Goal: Task Accomplishment & Management: Complete application form

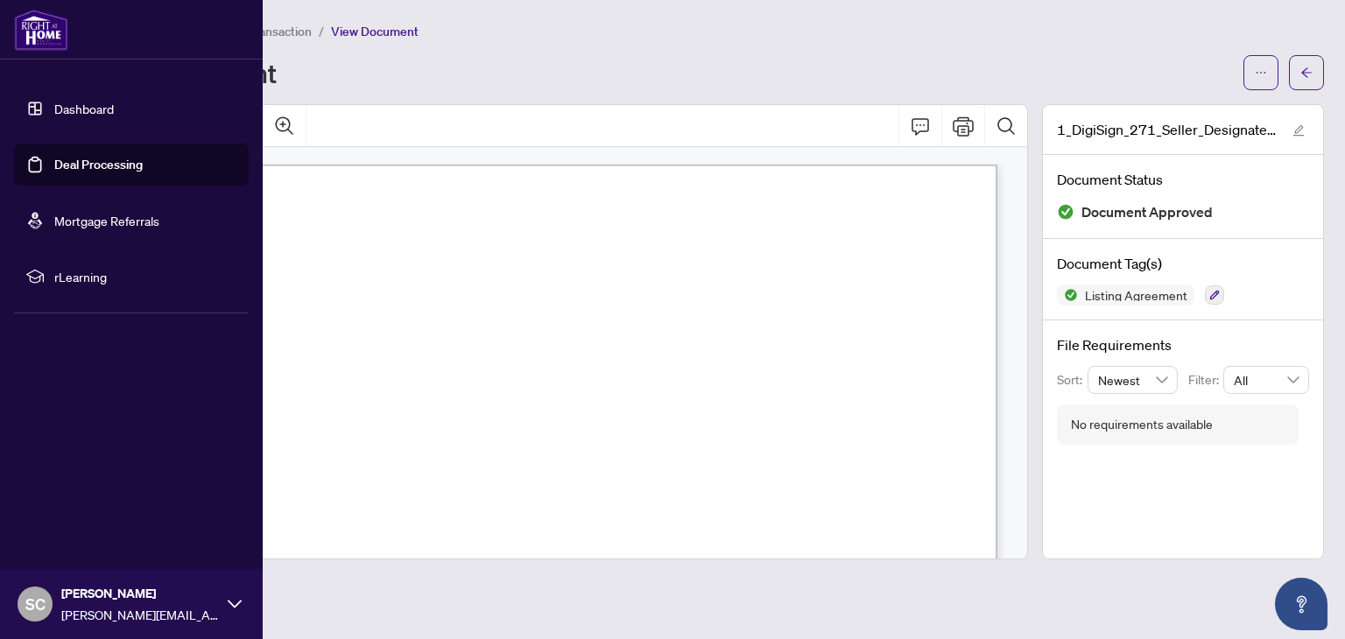
click at [95, 112] on link "Dashboard" at bounding box center [84, 109] width 60 height 16
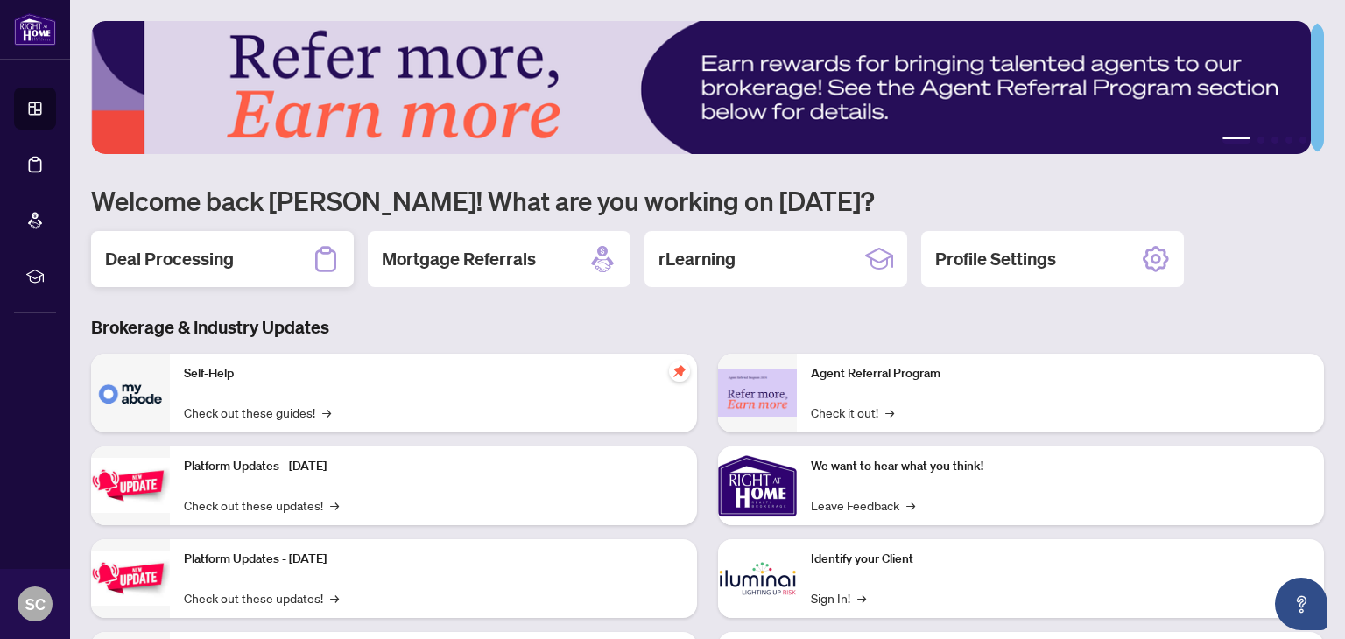
click at [173, 266] on h2 "Deal Processing" at bounding box center [169, 259] width 129 height 25
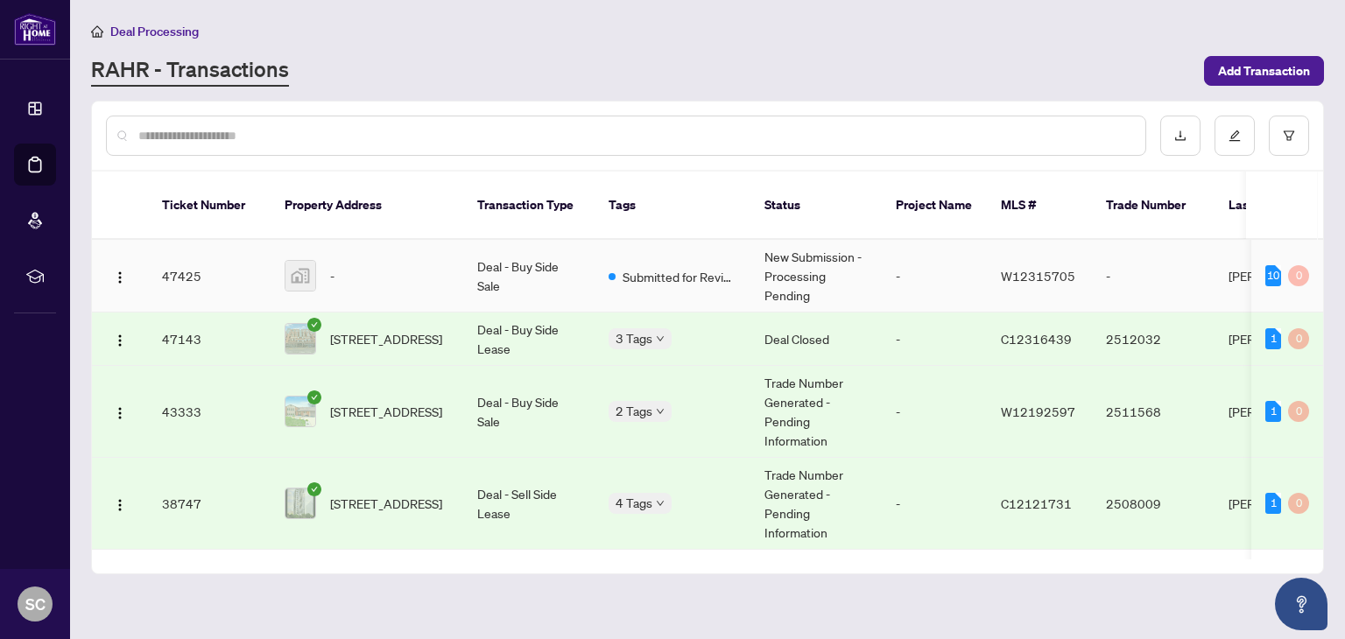
click at [396, 260] on div "-" at bounding box center [367, 276] width 165 height 32
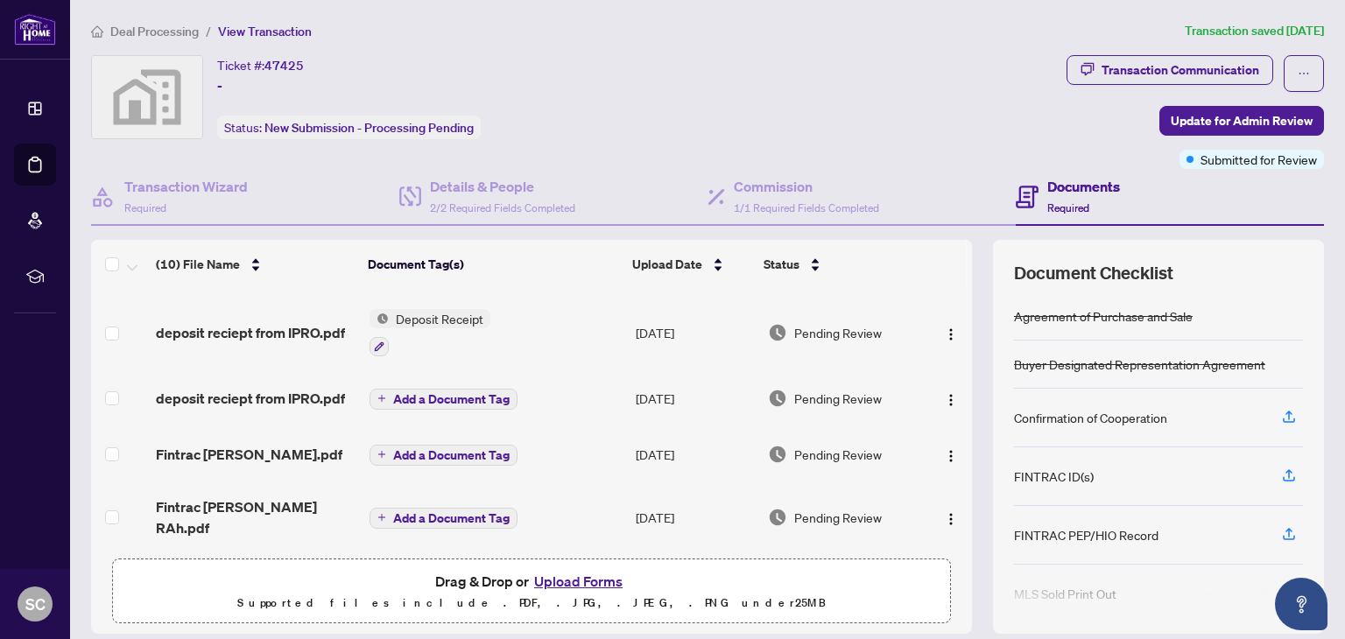
scroll to position [428, 0]
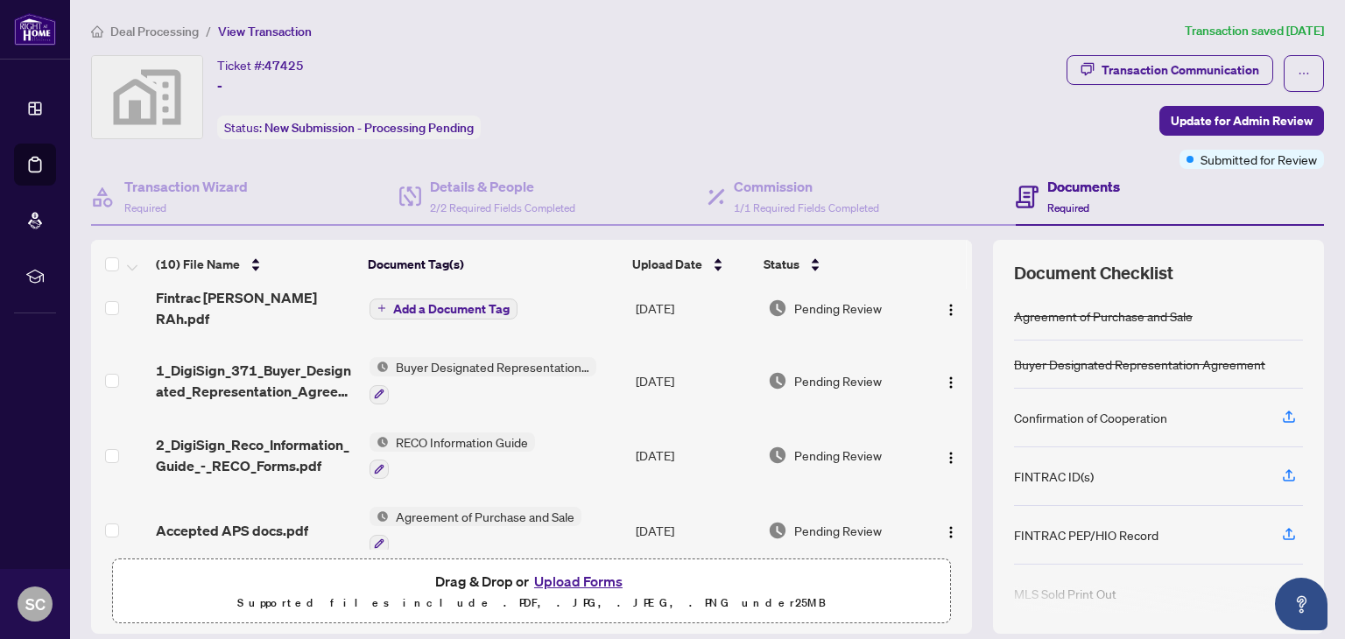
click at [592, 581] on button "Upload Forms" at bounding box center [578, 581] width 99 height 23
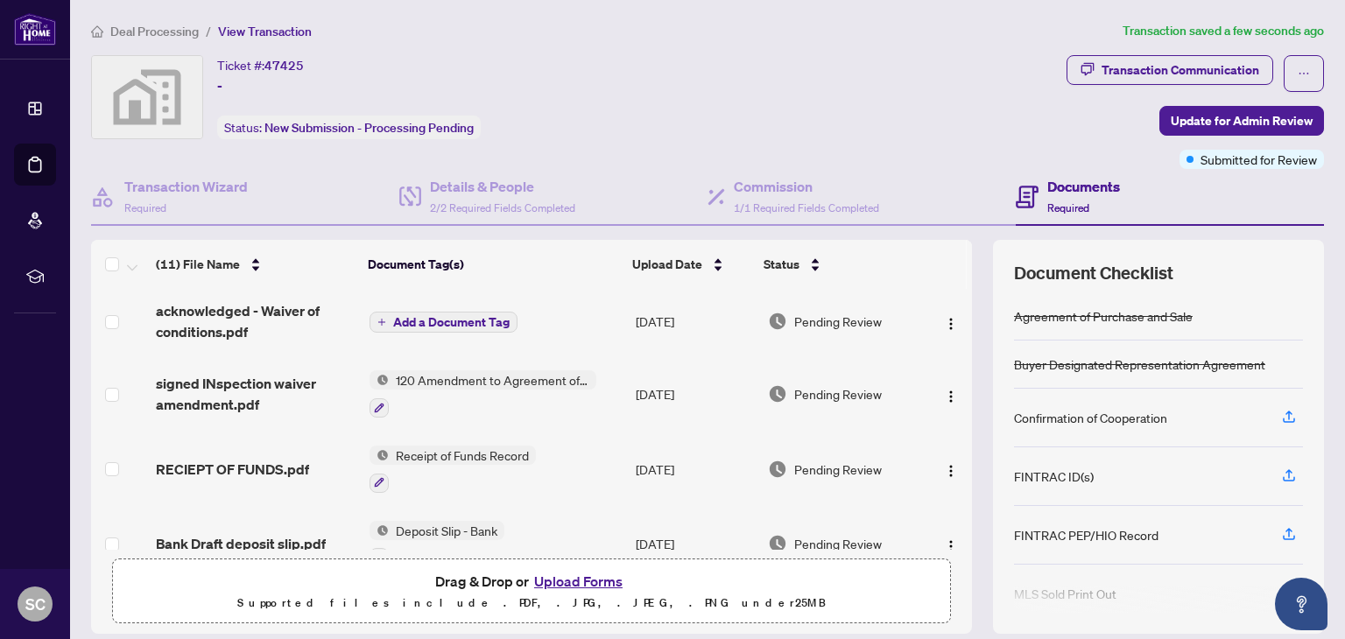
scroll to position [0, 0]
click at [446, 319] on span "Add a Document Tag" at bounding box center [451, 325] width 116 height 12
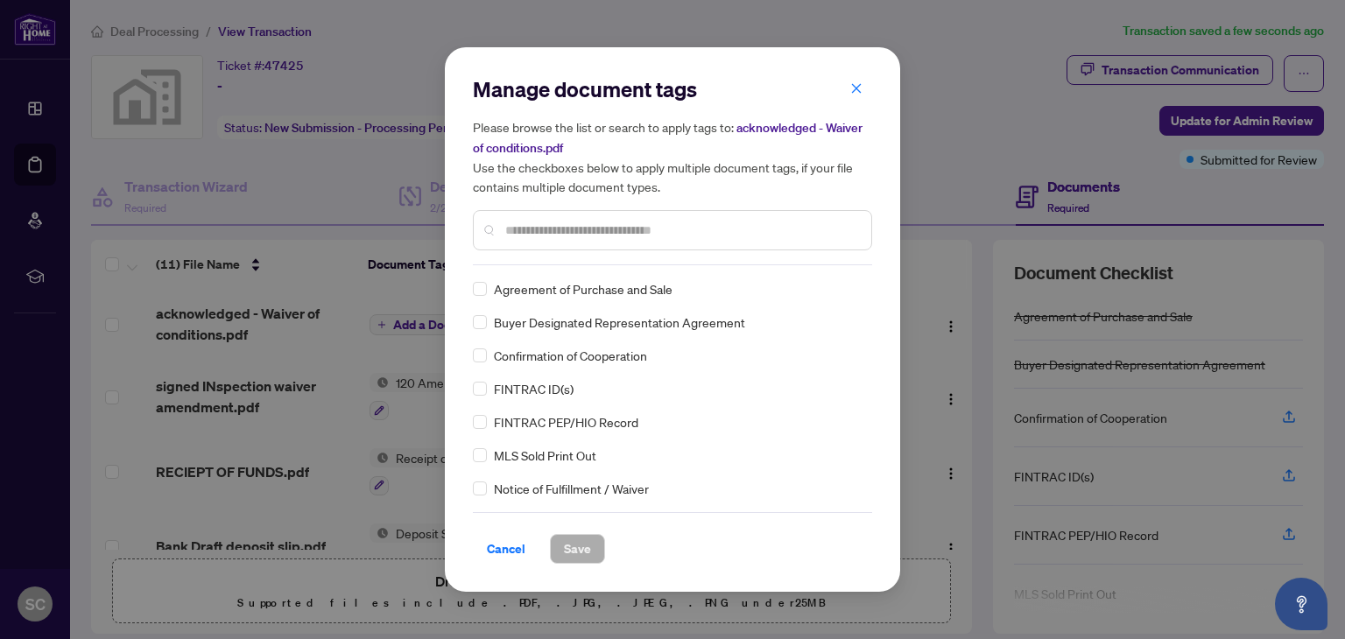
click at [579, 224] on input "text" at bounding box center [681, 230] width 352 height 19
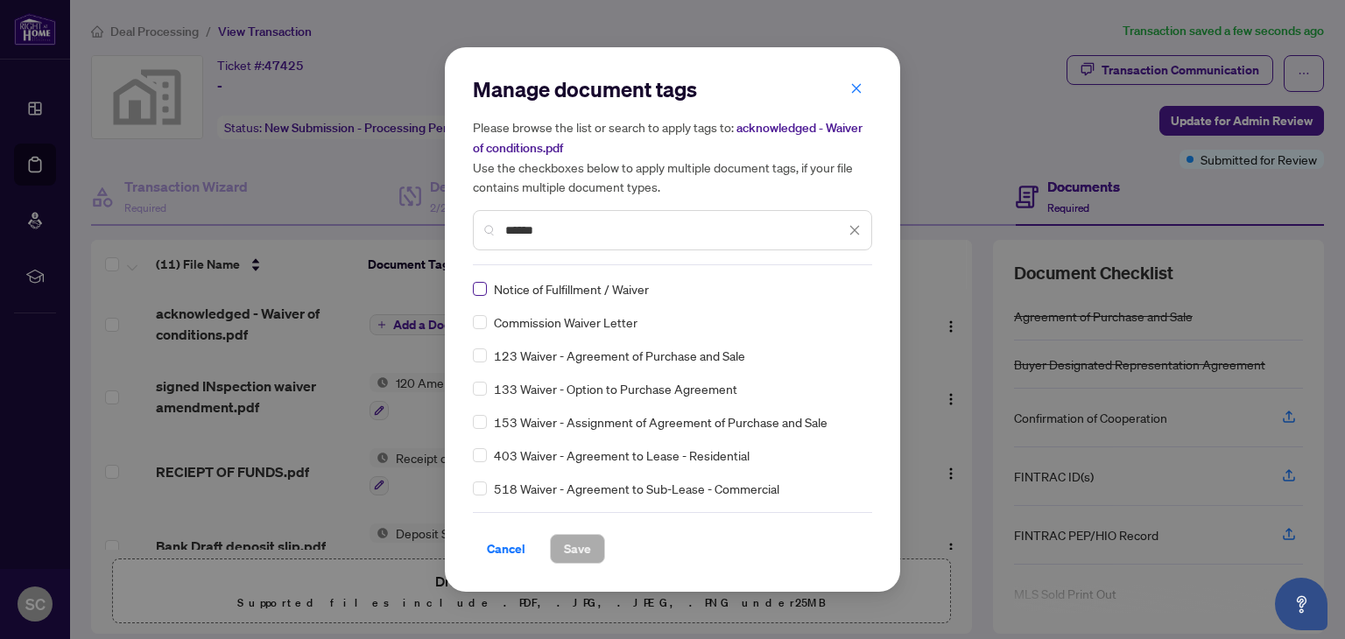
type input "******"
click at [577, 551] on span "Save" at bounding box center [577, 549] width 27 height 28
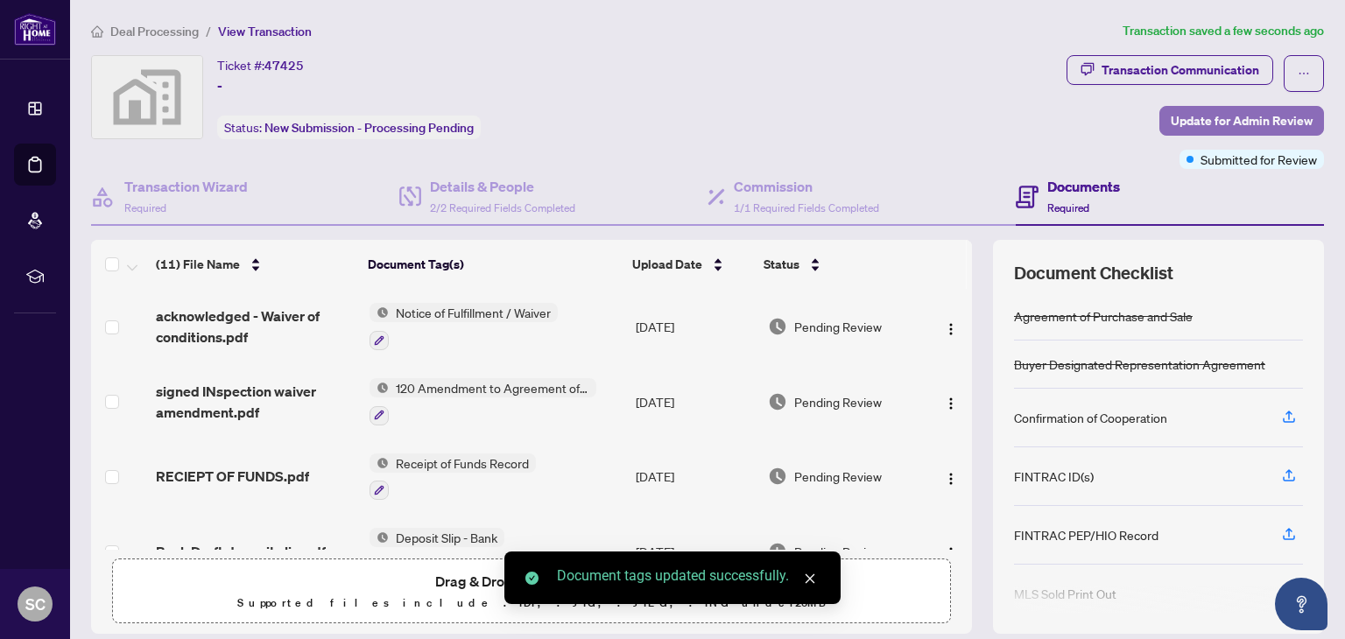
click at [1200, 122] on span "Update for Admin Review" at bounding box center [1242, 121] width 142 height 28
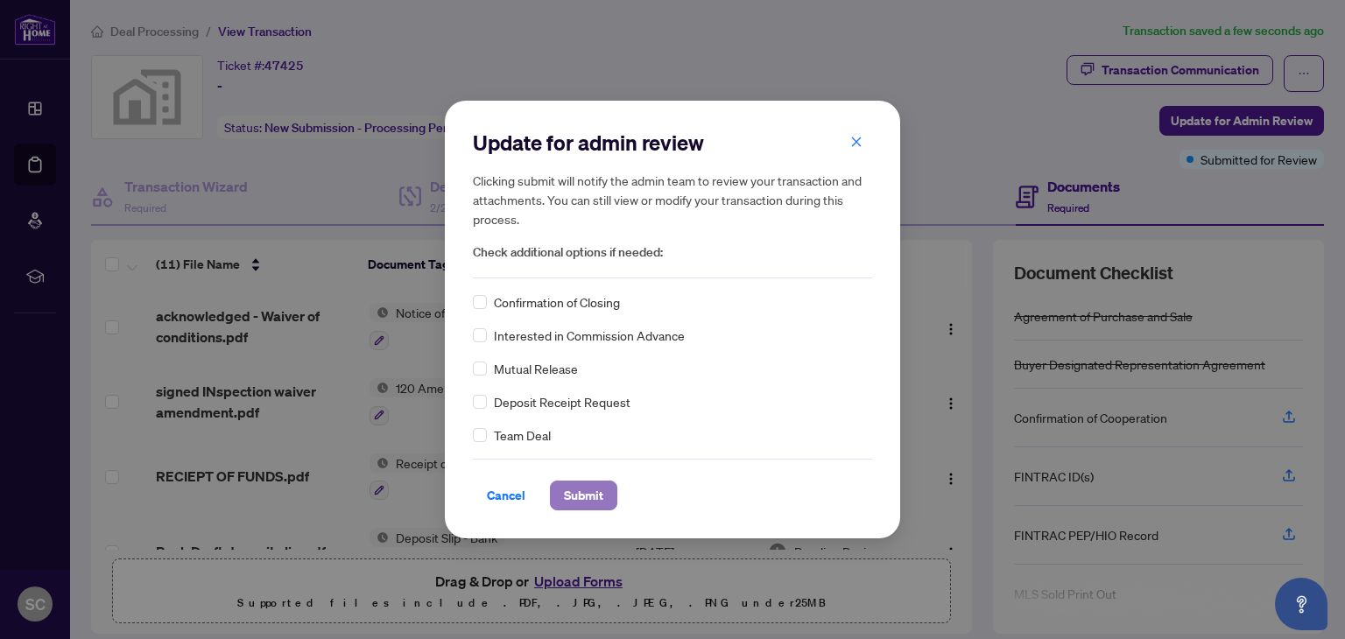
click at [585, 497] on span "Submit" at bounding box center [583, 496] width 39 height 28
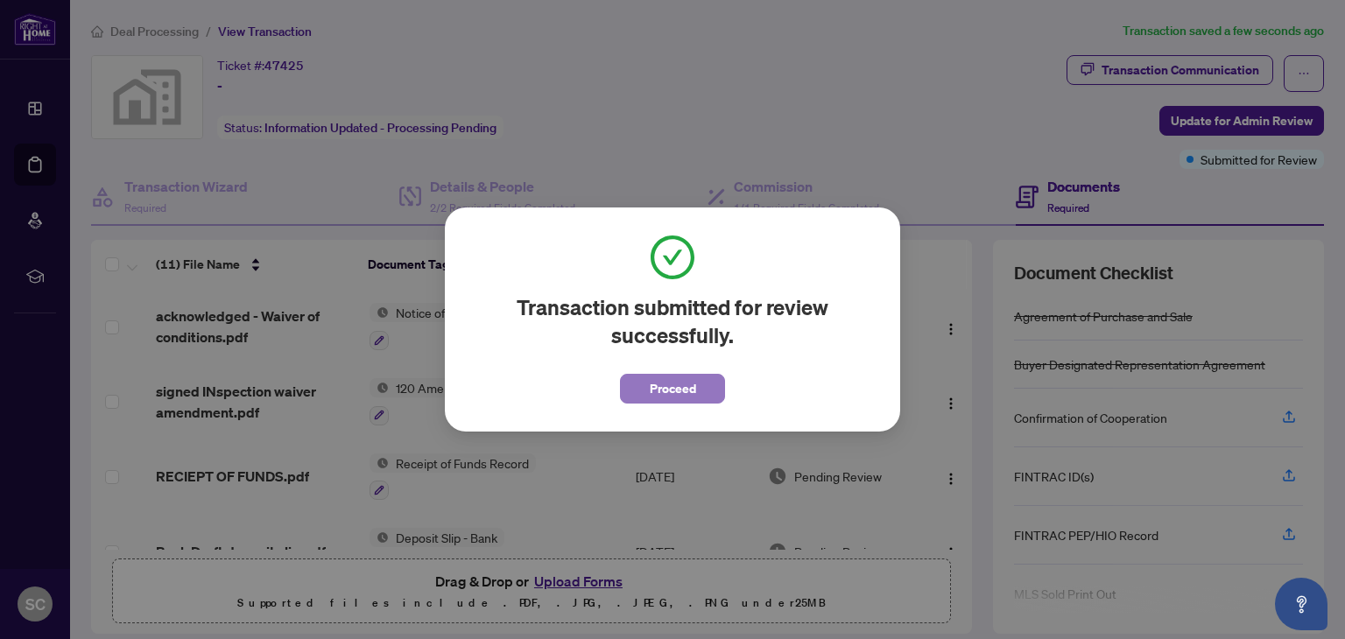
click at [680, 394] on span "Proceed" at bounding box center [673, 389] width 46 height 28
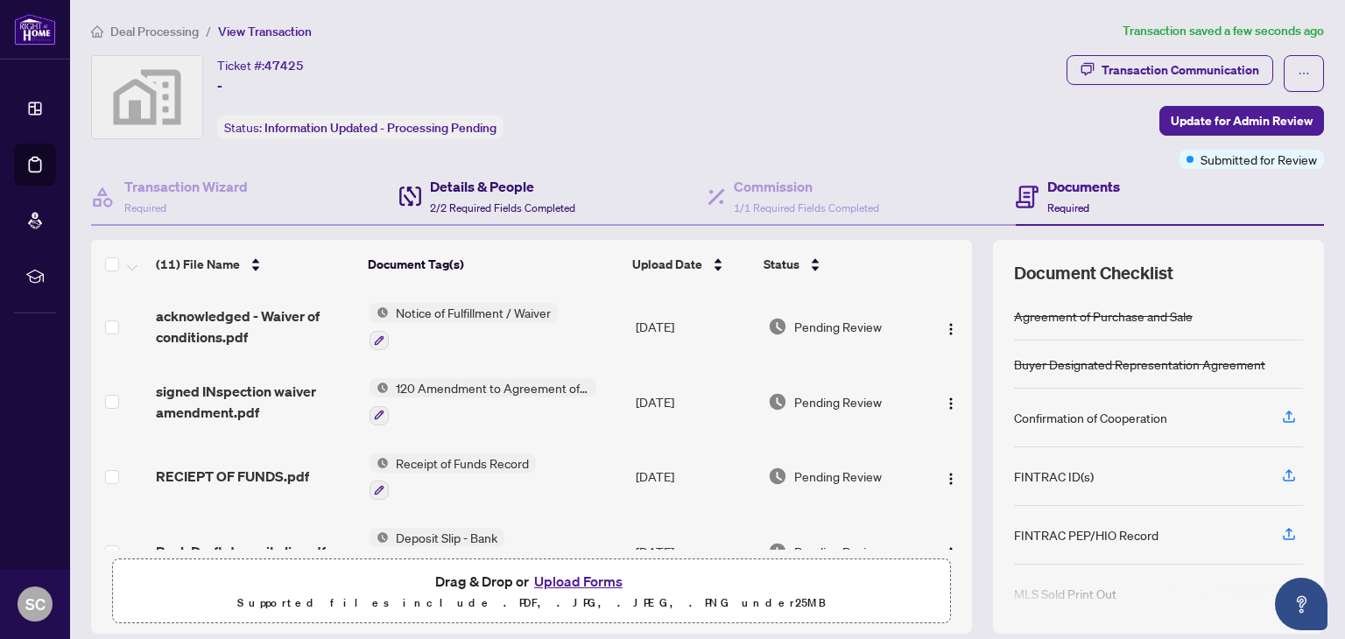
click at [457, 192] on h4 "Details & People" at bounding box center [502, 186] width 145 height 21
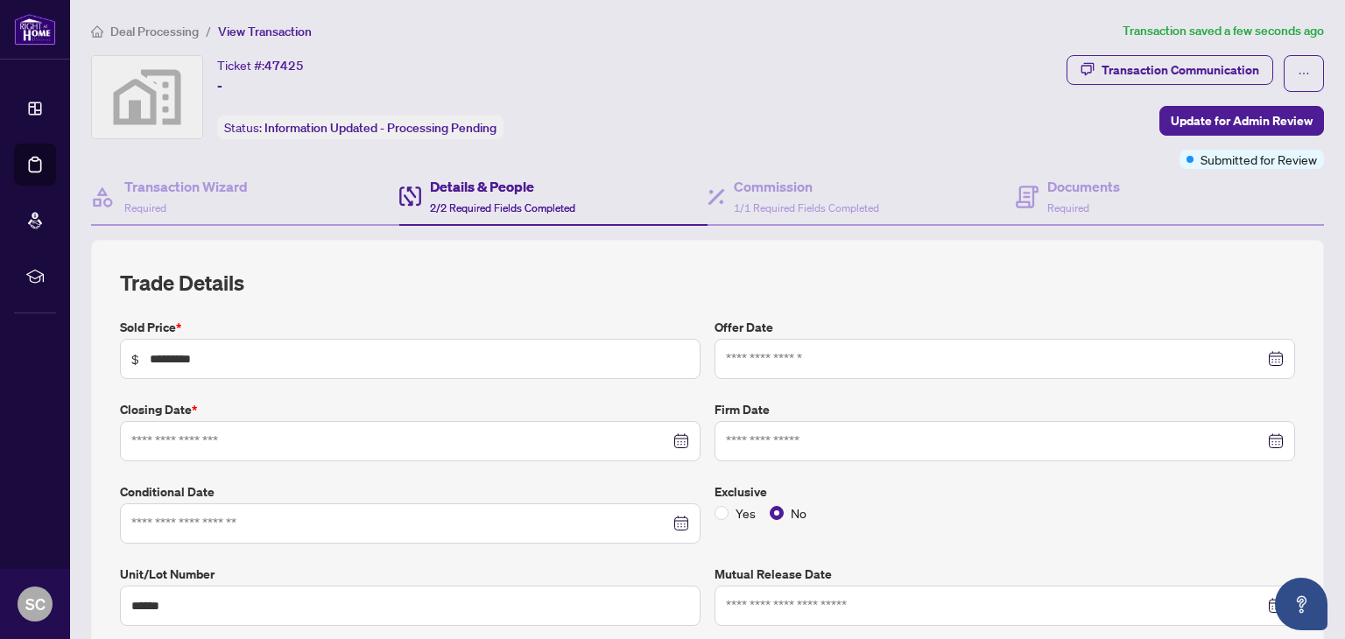
type input "**********"
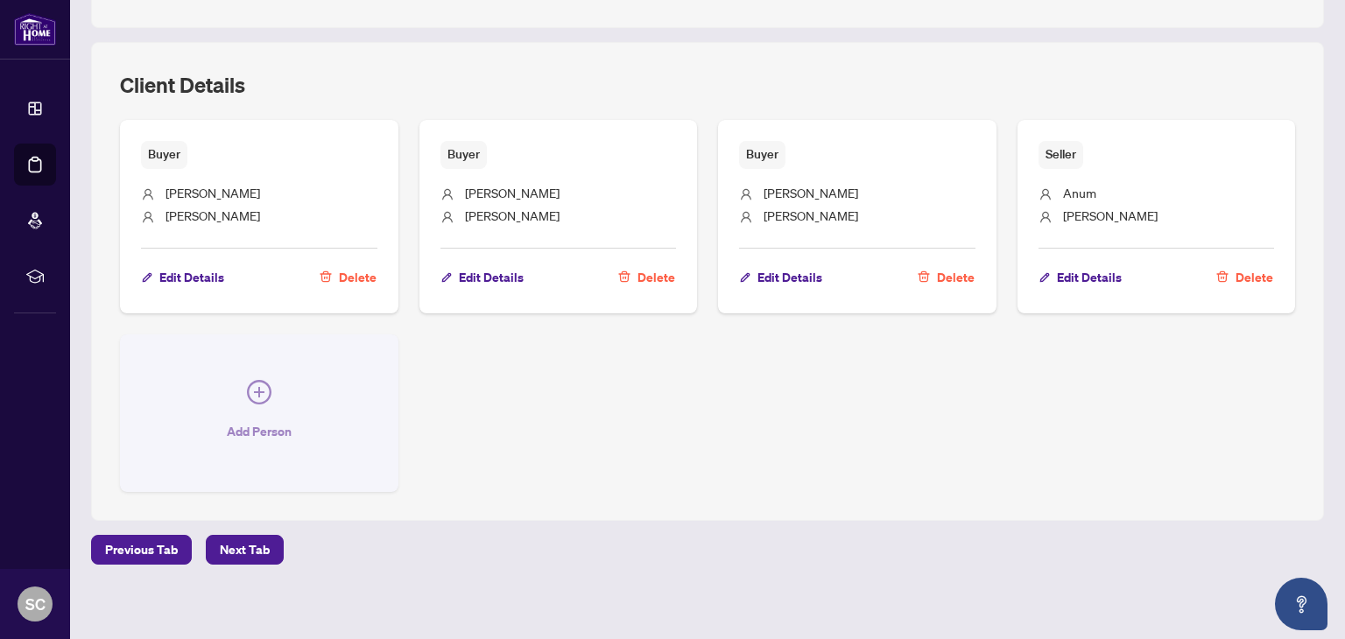
scroll to position [799, 0]
click at [262, 385] on icon "plus-circle" at bounding box center [259, 390] width 11 height 11
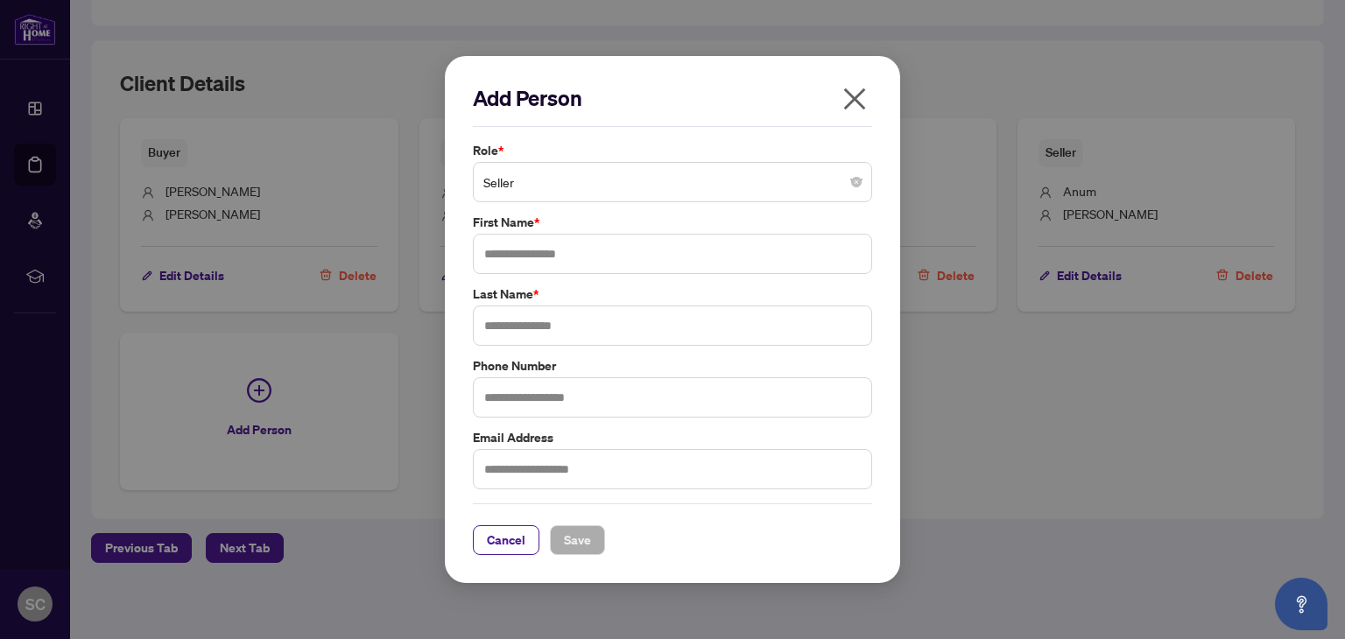
click at [822, 181] on span "Seller" at bounding box center [672, 182] width 378 height 33
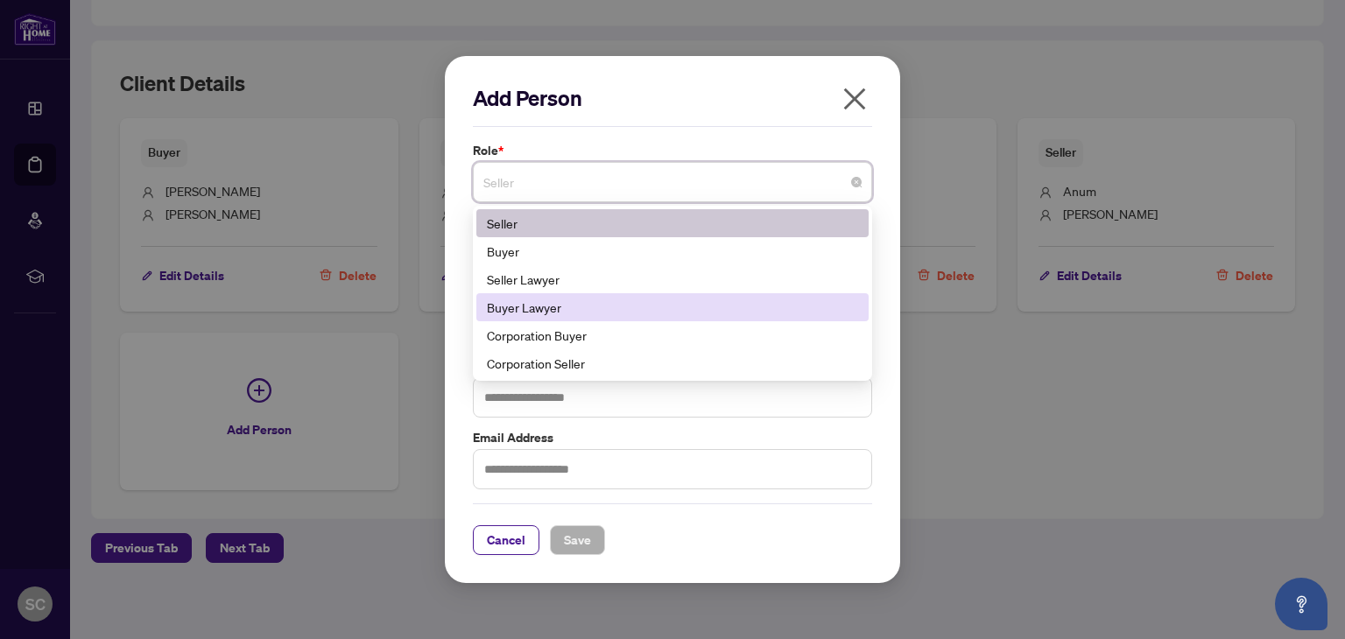
click at [703, 304] on div "Buyer Lawyer" at bounding box center [672, 307] width 371 height 19
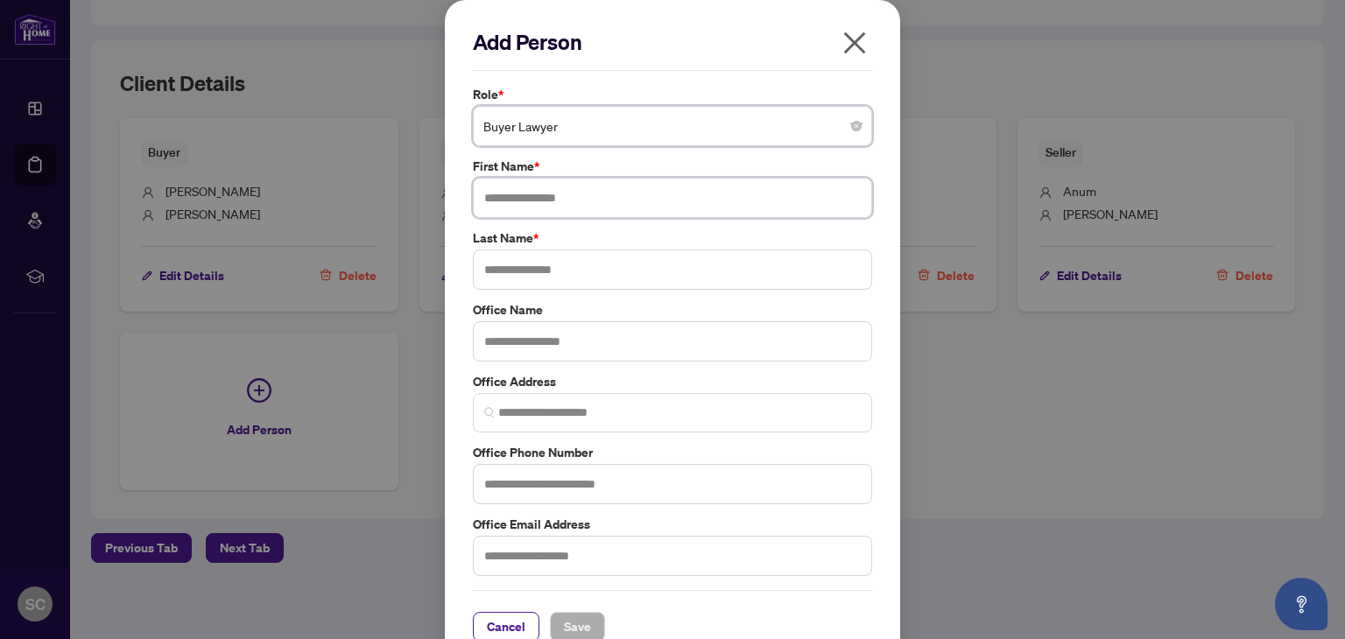
click at [593, 194] on input "text" at bounding box center [672, 198] width 399 height 40
type input "*********"
type input "*****"
type input "*"
click at [564, 340] on input "**********" at bounding box center [672, 341] width 399 height 40
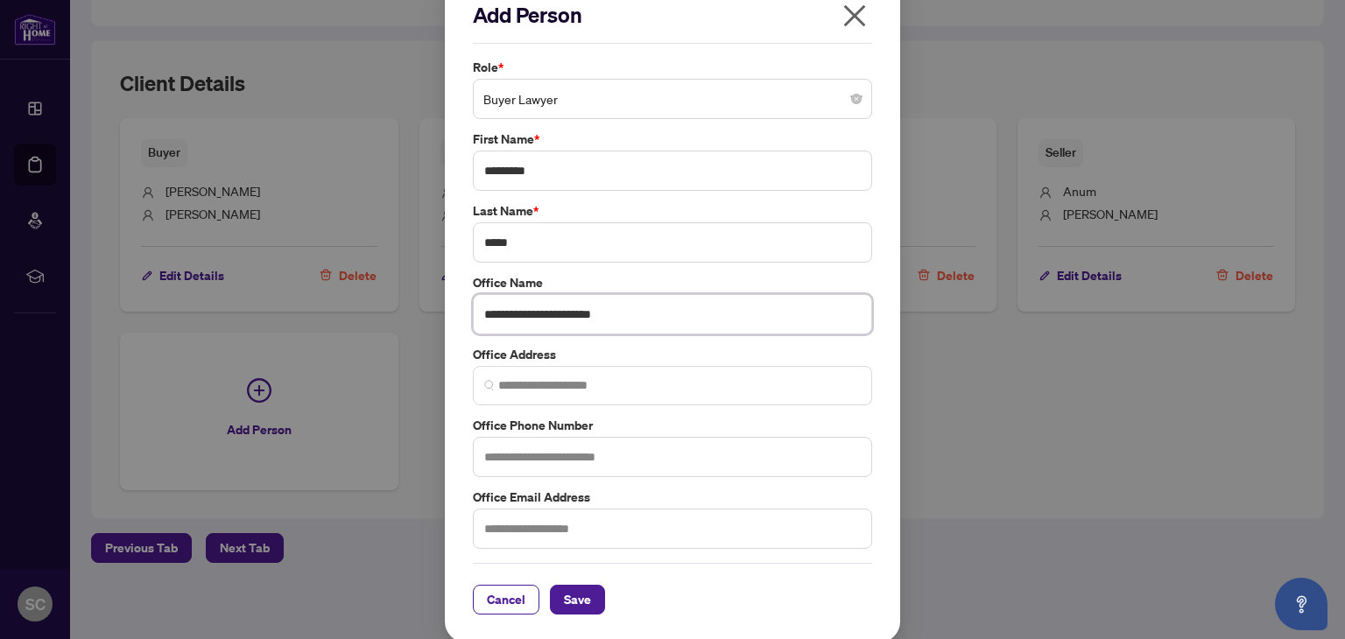
scroll to position [28, 0]
type input "**********"
click at [533, 530] on input "text" at bounding box center [672, 528] width 399 height 40
type input "**********"
click at [557, 459] on input "text" at bounding box center [672, 456] width 399 height 40
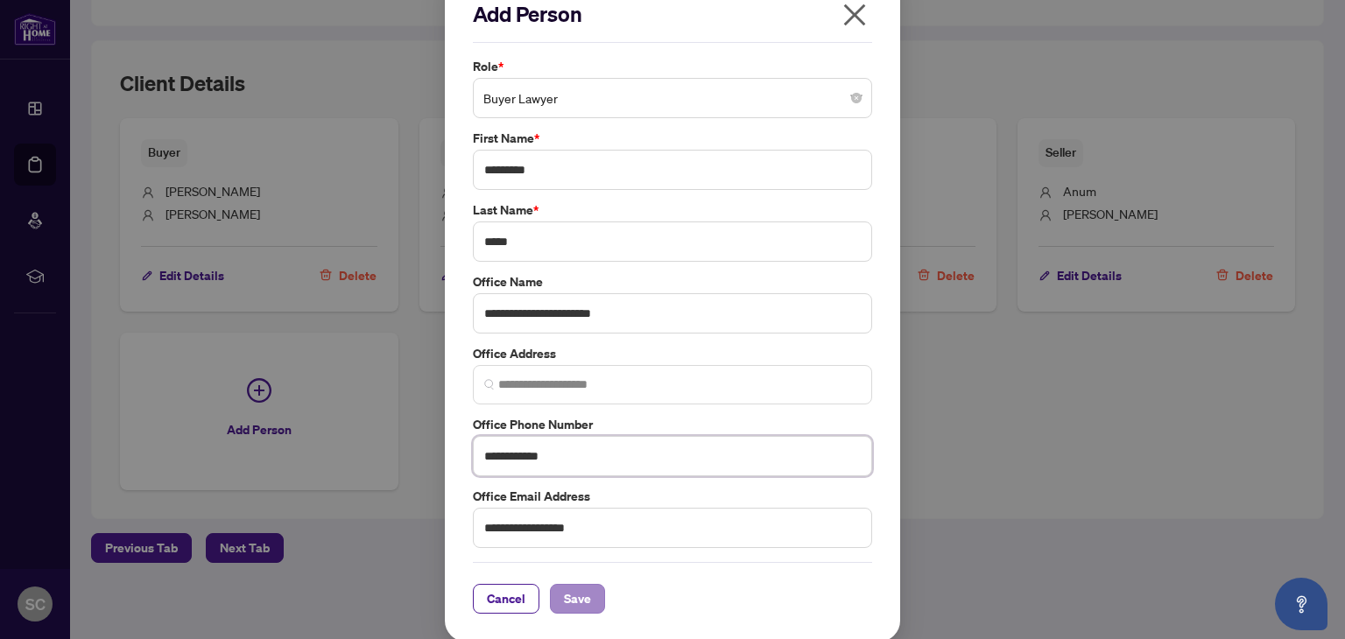
type input "**********"
click at [566, 591] on span "Save" at bounding box center [577, 599] width 27 height 28
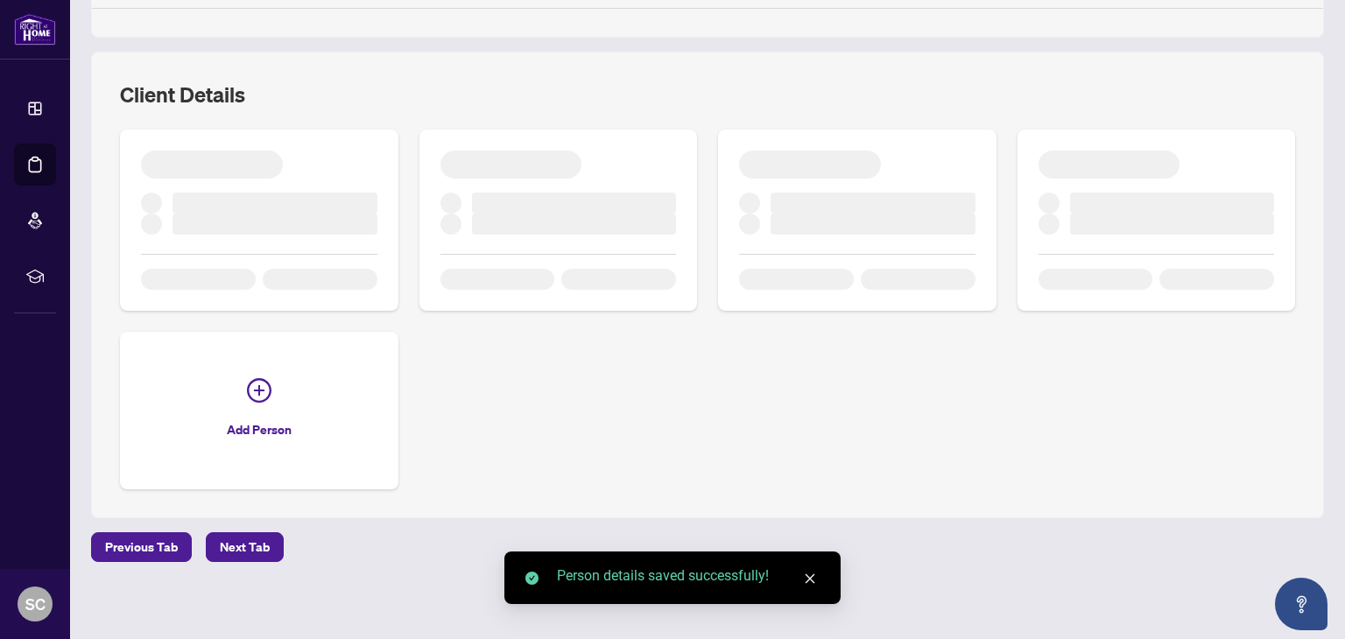
scroll to position [799, 0]
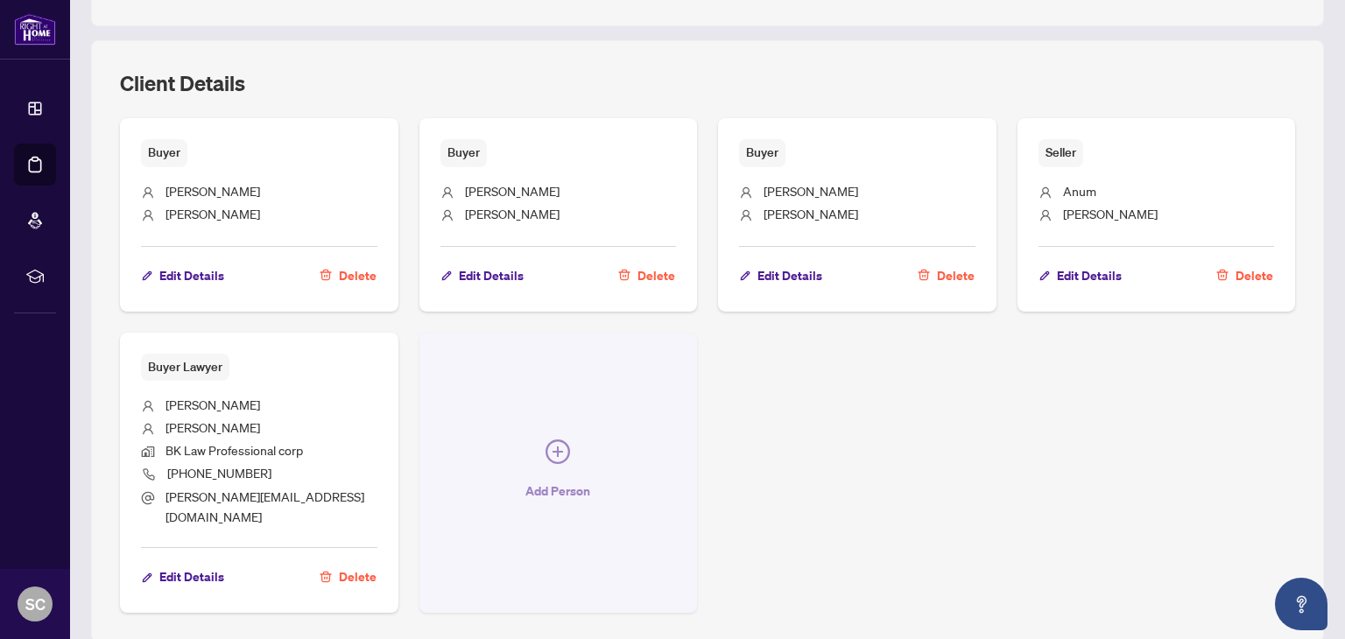
click at [553, 447] on icon "plus-circle" at bounding box center [558, 452] width 11 height 11
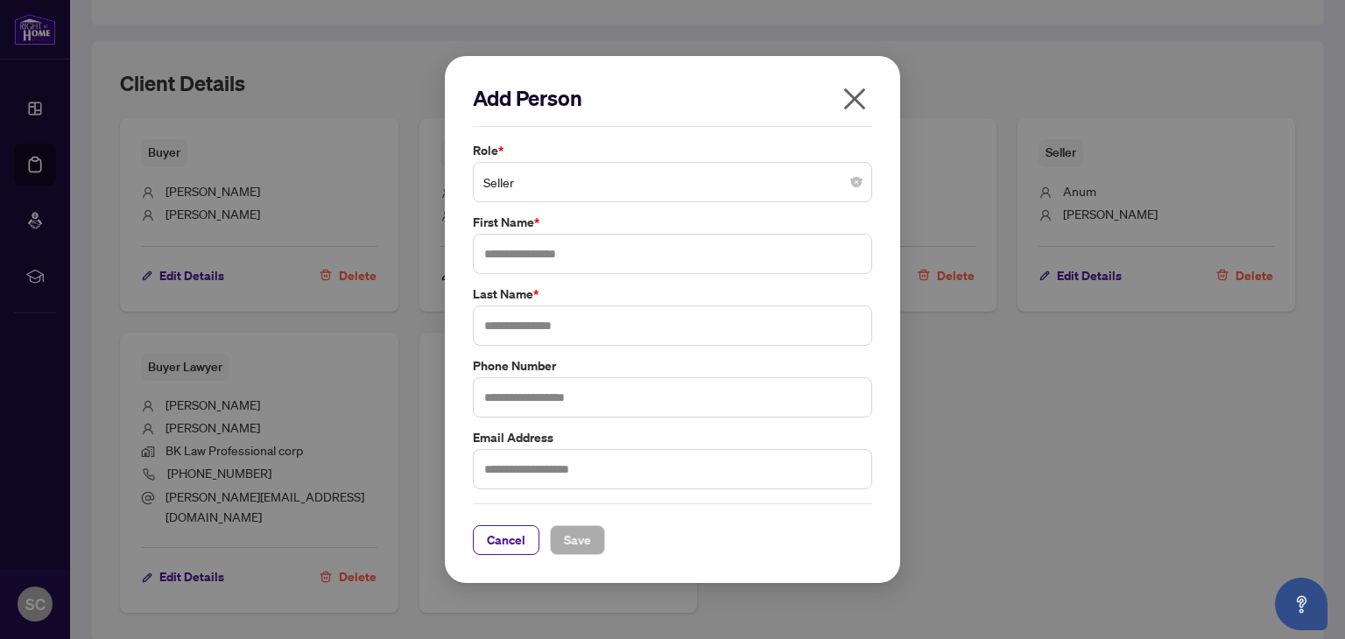
click at [646, 183] on span "Seller" at bounding box center [672, 182] width 378 height 33
click at [1070, 455] on div "Add Person Role * Seller Seller 6 11 141 Seller Buyer Seller Lawyer Buyer Lawye…" at bounding box center [672, 319] width 1345 height 639
click at [855, 97] on icon "close" at bounding box center [855, 99] width 28 height 28
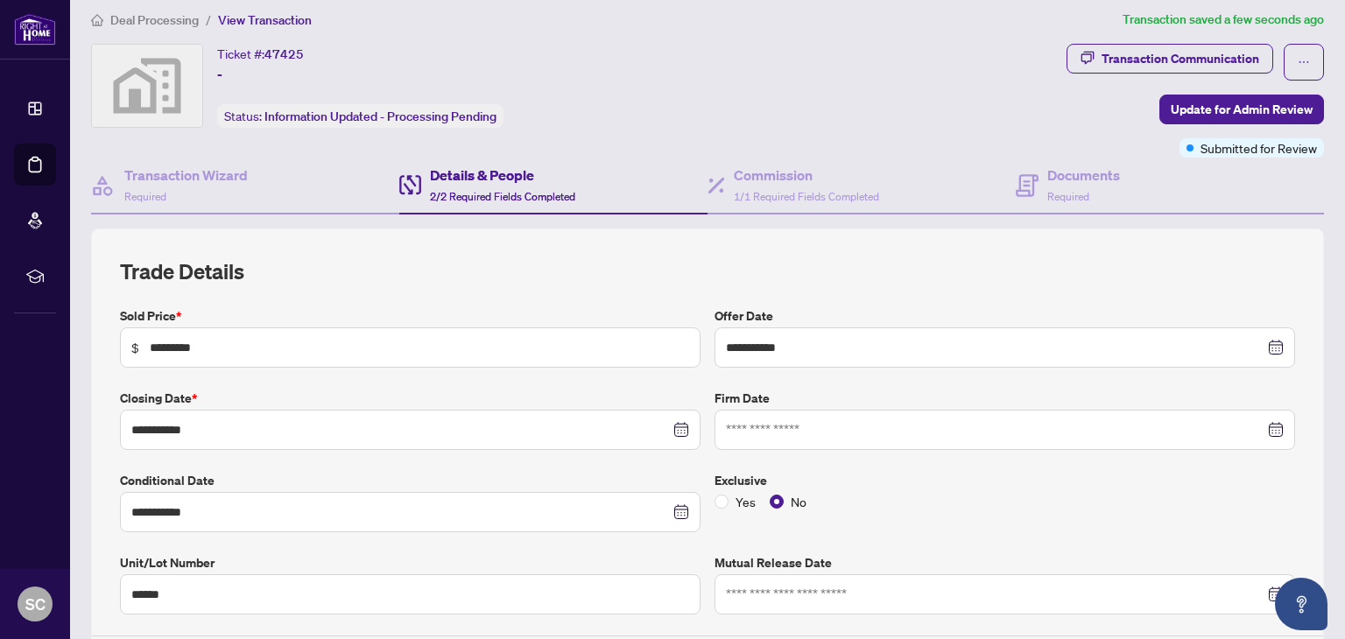
scroll to position [0, 0]
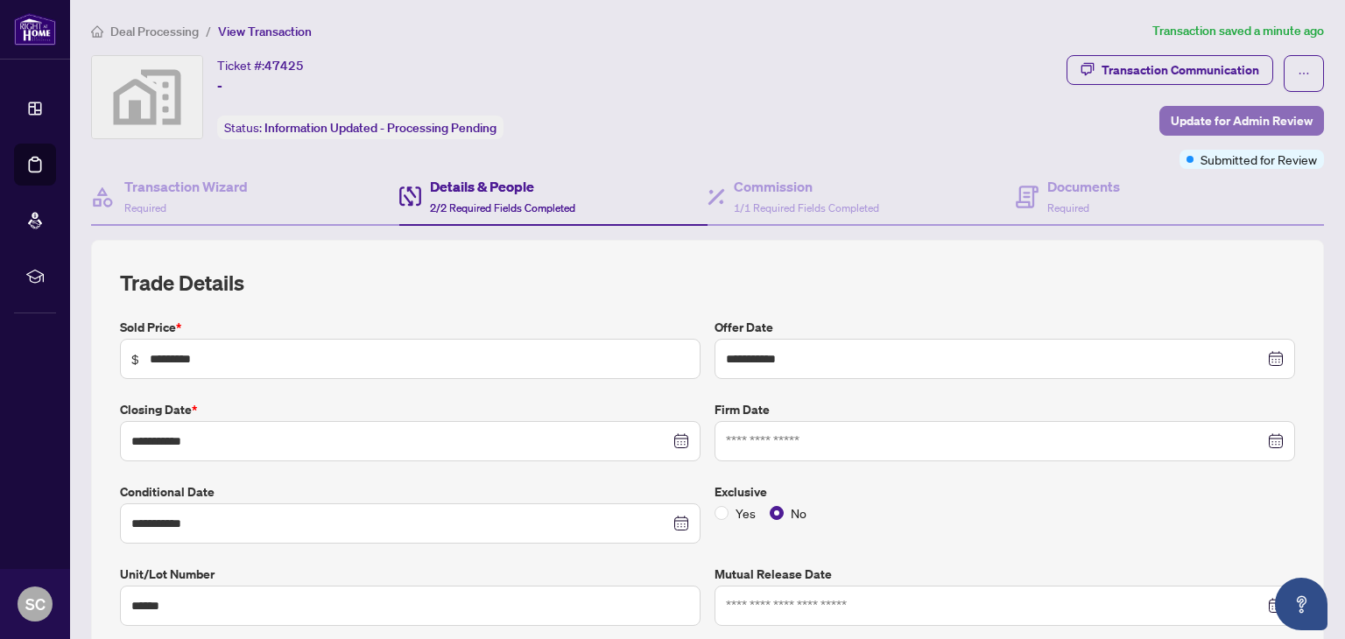
click at [1191, 119] on span "Update for Admin Review" at bounding box center [1242, 121] width 142 height 28
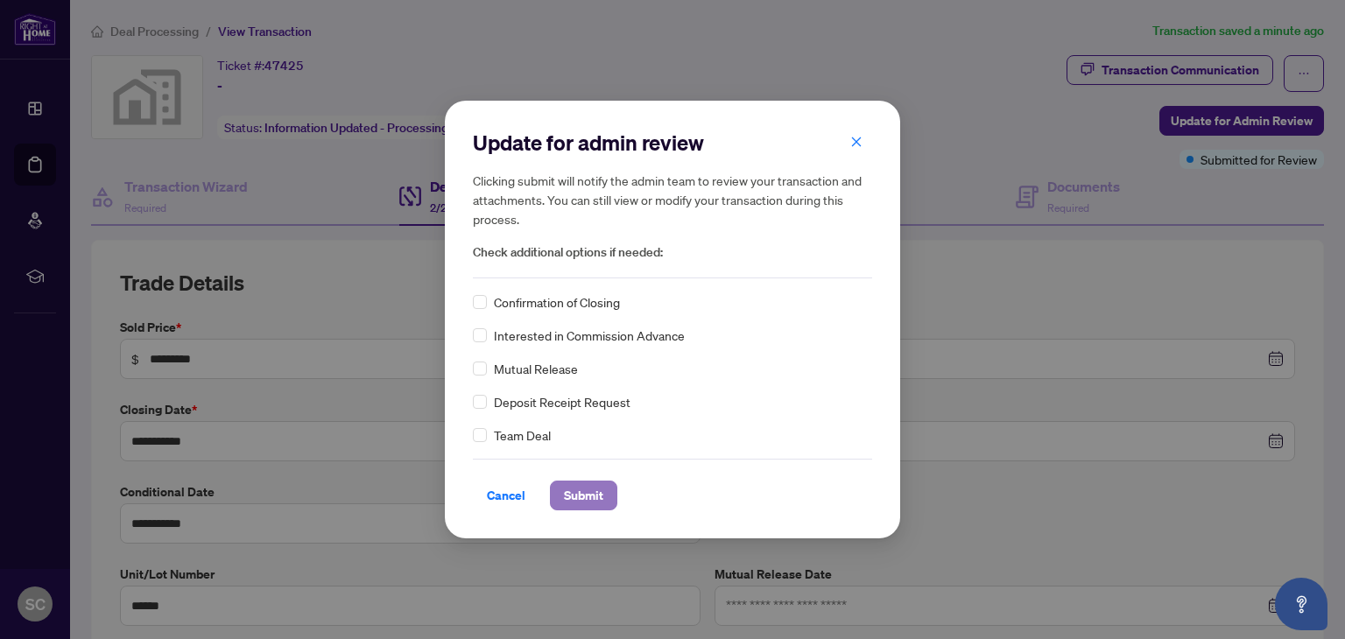
click at [582, 495] on span "Submit" at bounding box center [583, 496] width 39 height 28
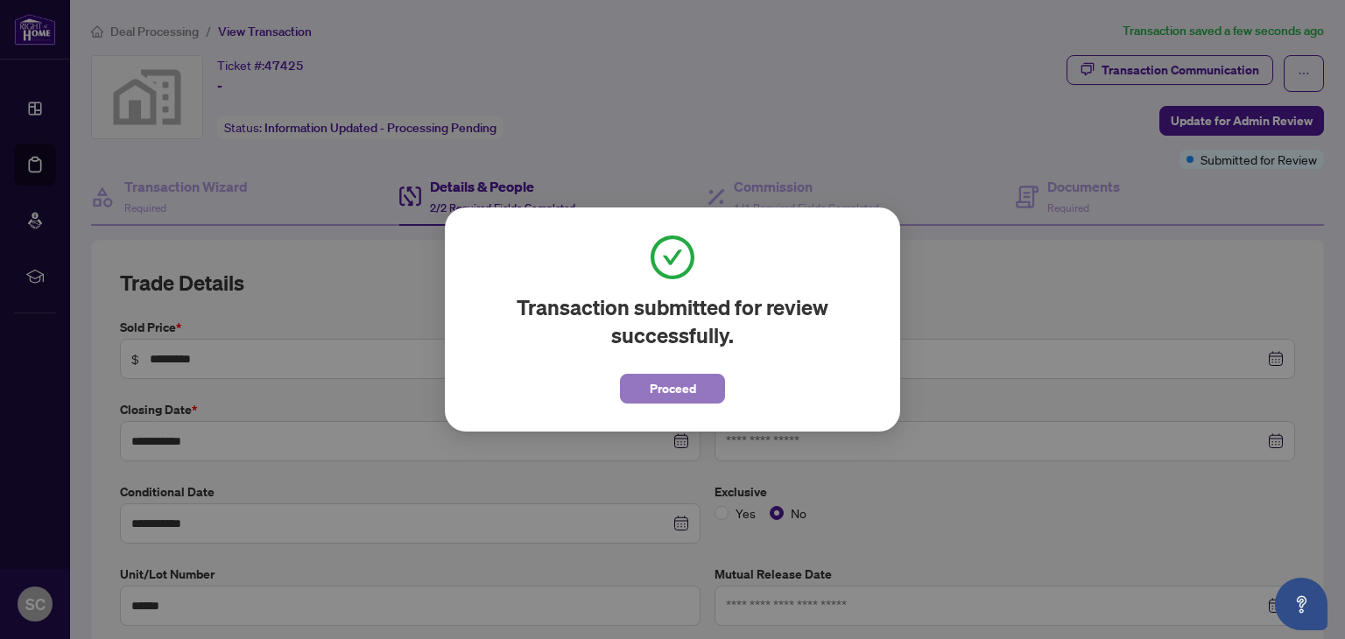
click at [669, 386] on span "Proceed" at bounding box center [673, 389] width 46 height 28
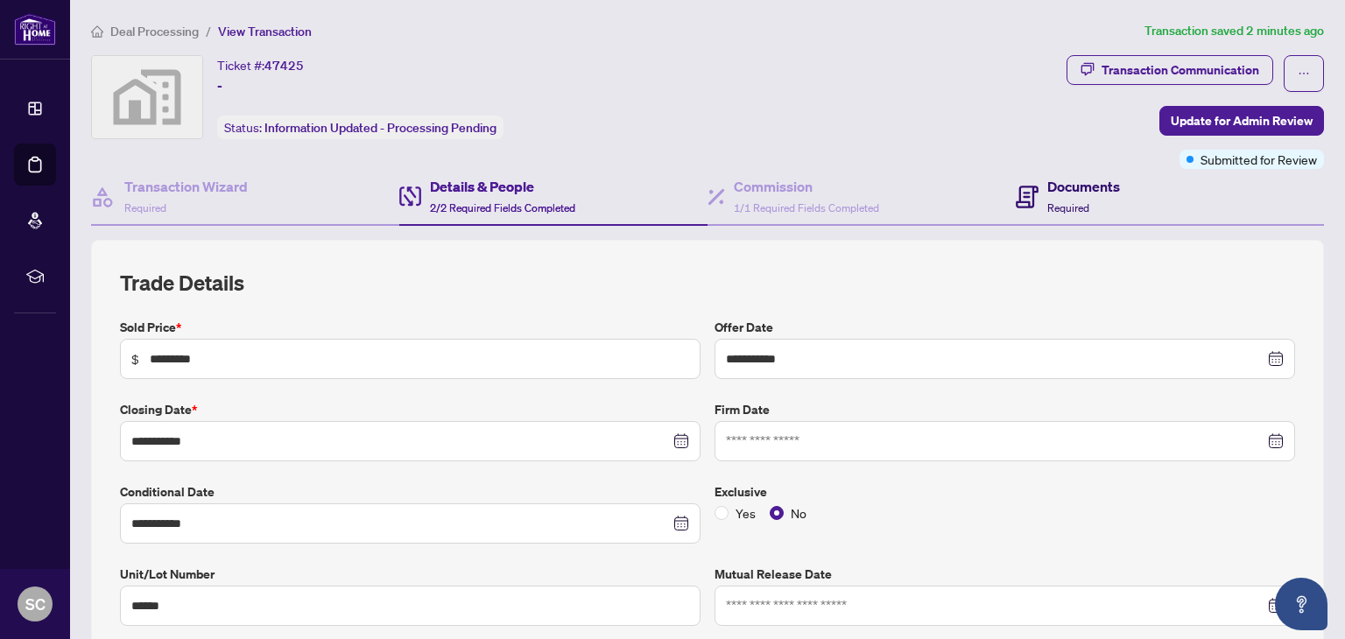
click at [1079, 186] on h4 "Documents" at bounding box center [1083, 186] width 73 height 21
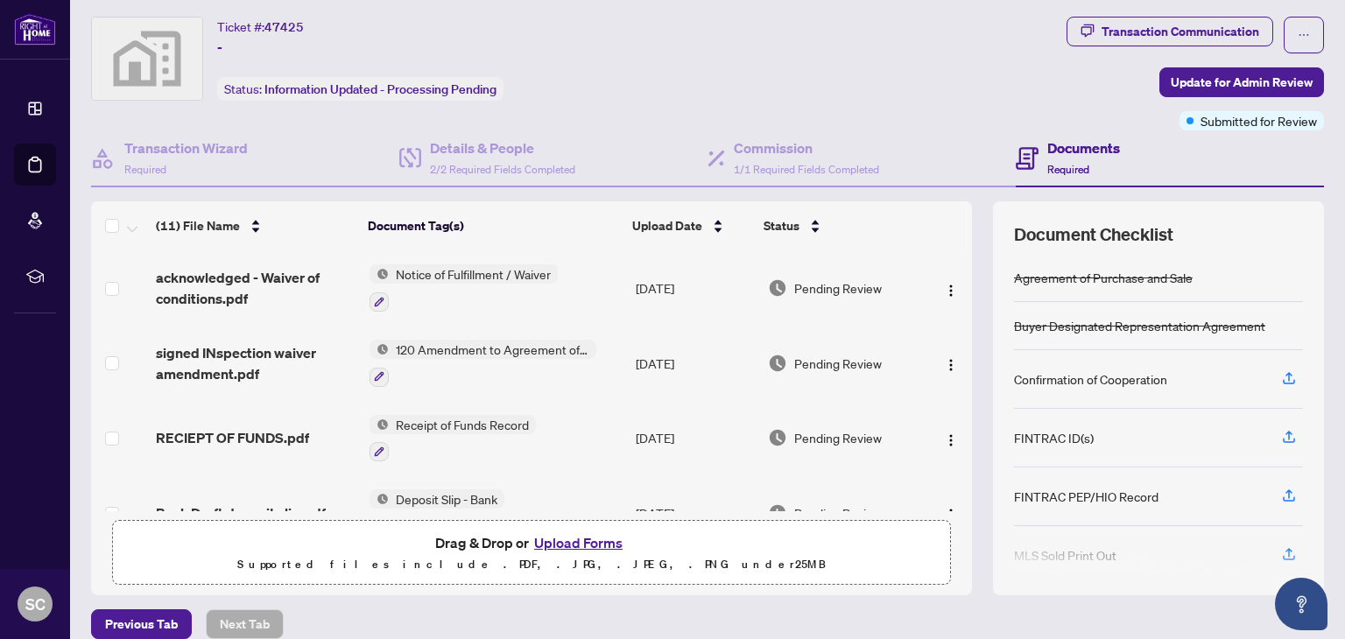
scroll to position [118, 0]
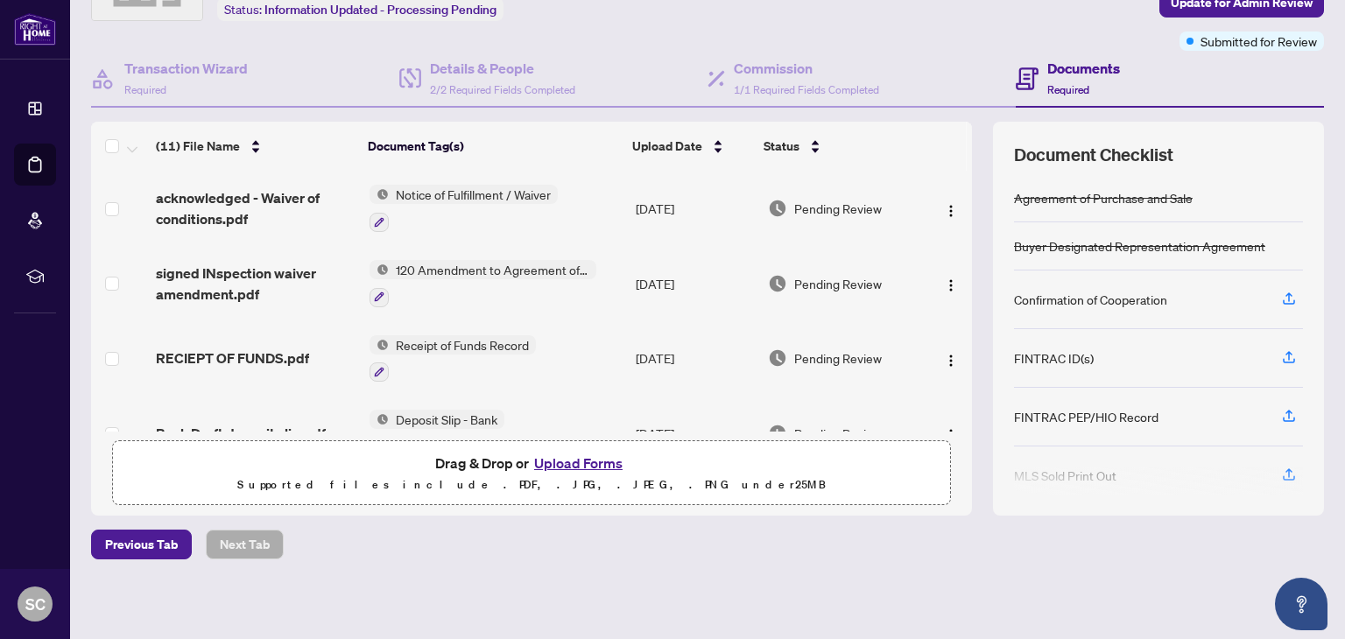
click at [590, 462] on button "Upload Forms" at bounding box center [578, 463] width 99 height 23
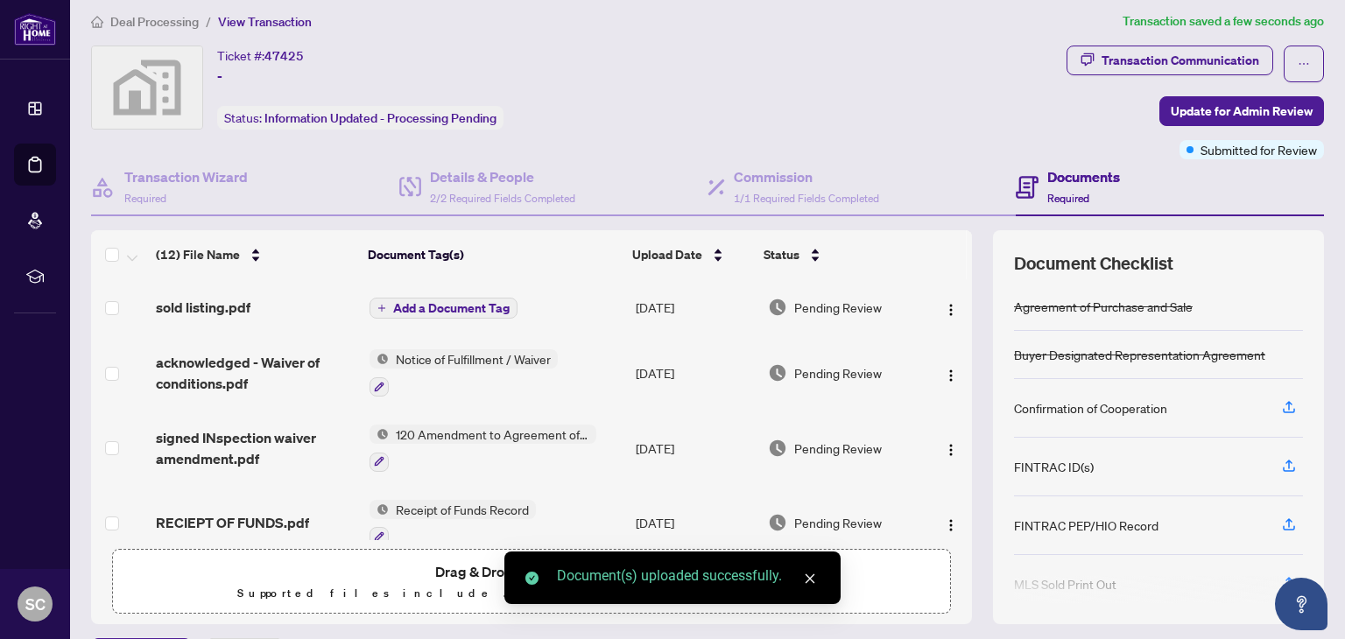
scroll to position [0, 0]
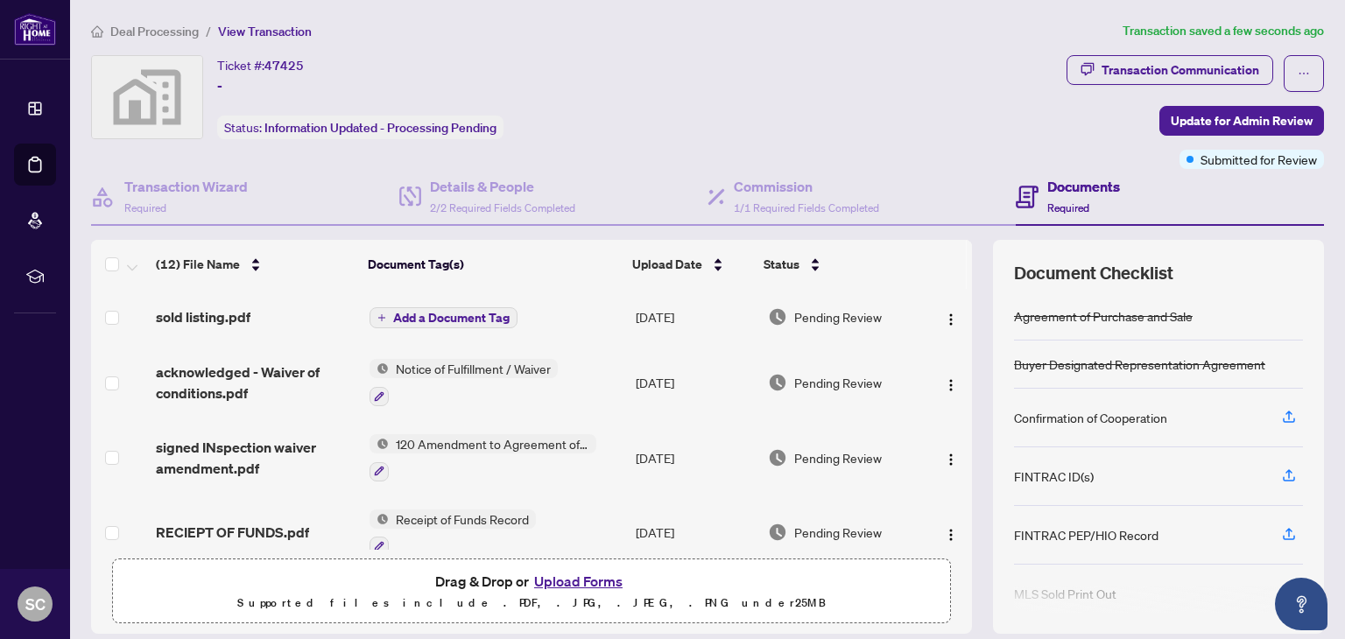
click at [440, 316] on span "Add a Document Tag" at bounding box center [451, 318] width 116 height 12
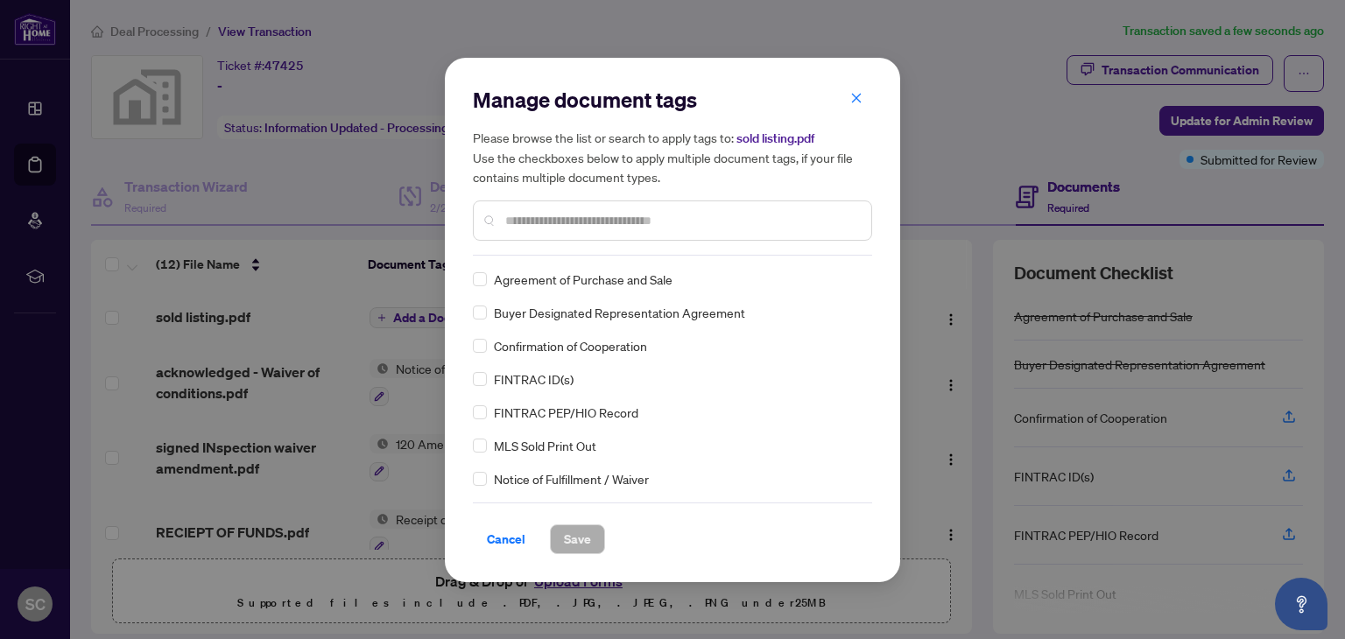
click at [551, 222] on input "text" at bounding box center [681, 220] width 352 height 19
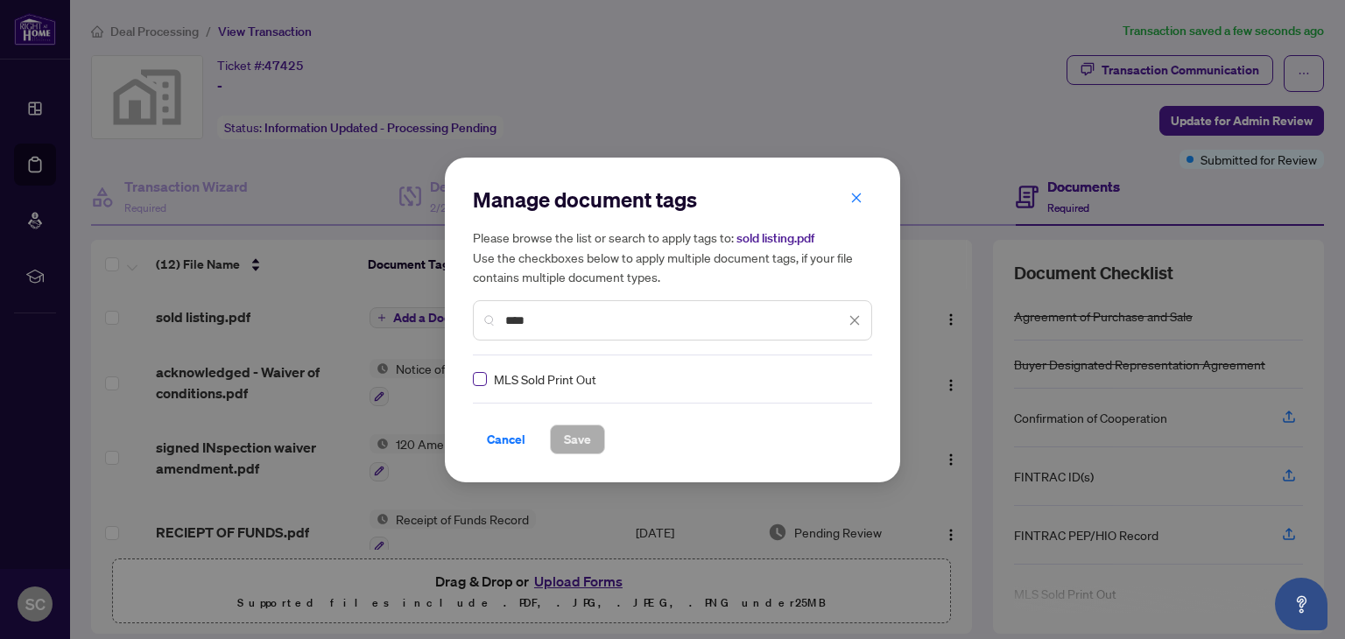
type input "****"
click at [585, 443] on span "Save" at bounding box center [577, 440] width 27 height 28
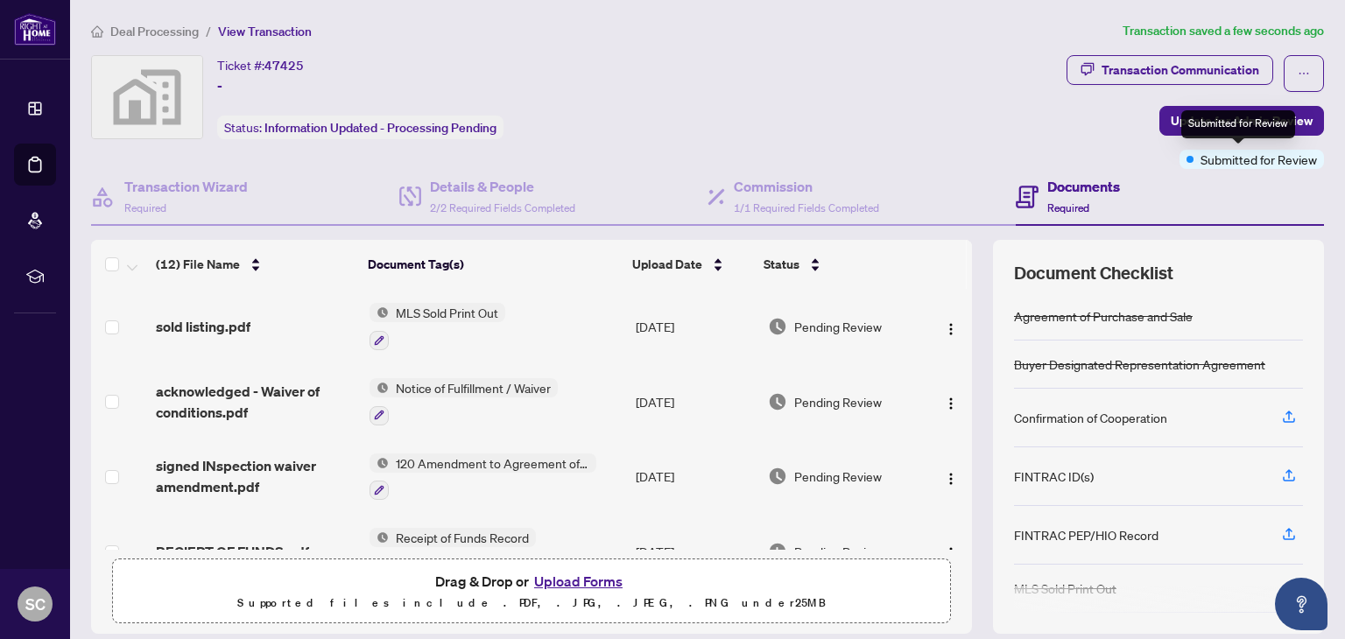
click at [1229, 126] on div "Submitted for Review" at bounding box center [1238, 124] width 114 height 28
click at [1171, 123] on span "Update for Admin Review" at bounding box center [1242, 121] width 142 height 28
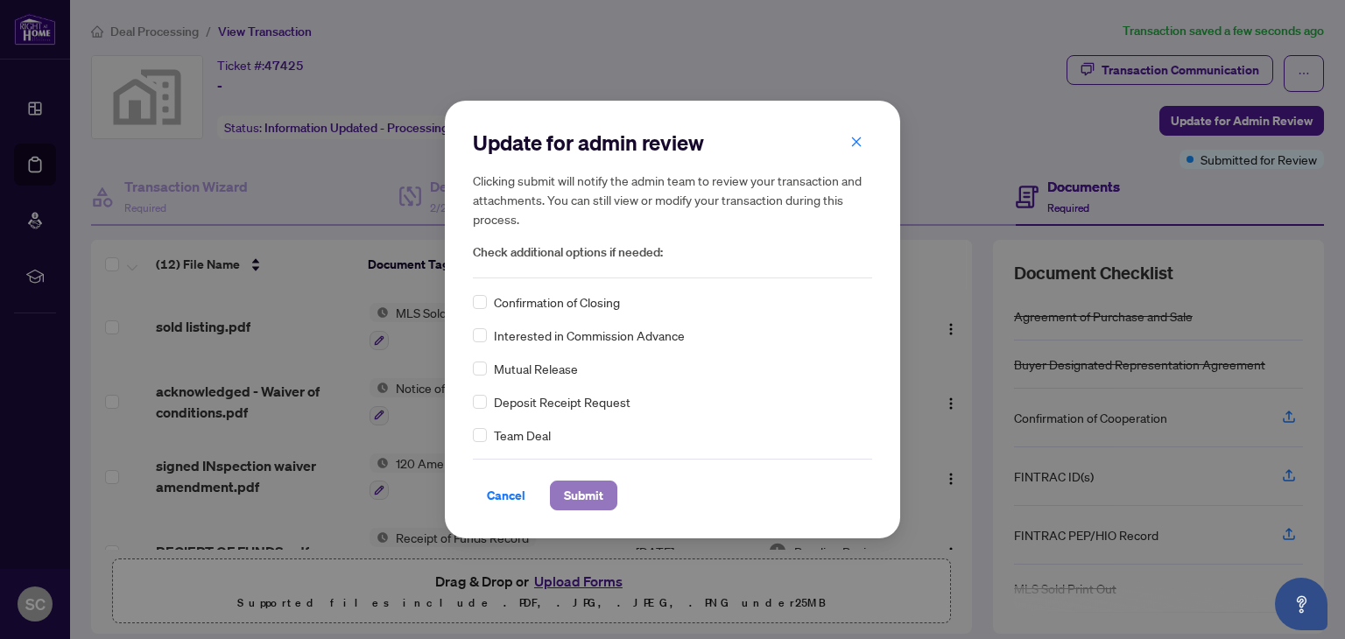
click at [575, 498] on span "Submit" at bounding box center [583, 496] width 39 height 28
